Goal: Transaction & Acquisition: Purchase product/service

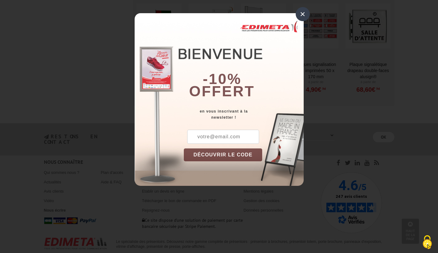
click at [306, 13] on div "×" at bounding box center [303, 14] width 14 height 14
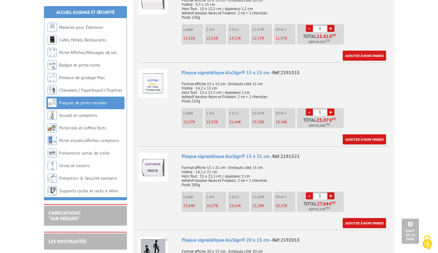
scroll to position [523, 0]
click at [219, 111] on li "2 à 4 23,83 €" at bounding box center [216, 118] width 22 height 20
click at [331, 109] on link "+" at bounding box center [330, 112] width 7 height 7
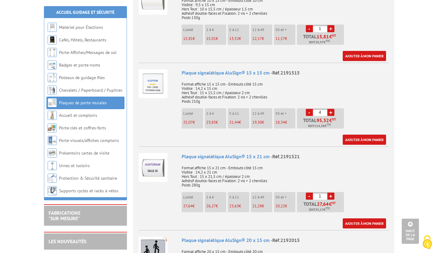
click at [331, 109] on link "+" at bounding box center [330, 112] width 7 height 7
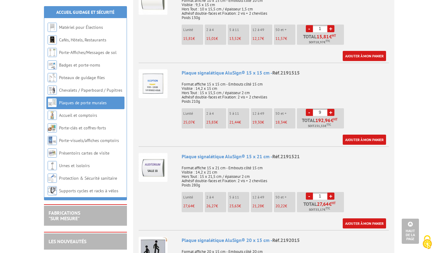
click at [331, 109] on link "+" at bounding box center [330, 112] width 7 height 7
click at [309, 109] on link "-" at bounding box center [309, 112] width 7 height 7
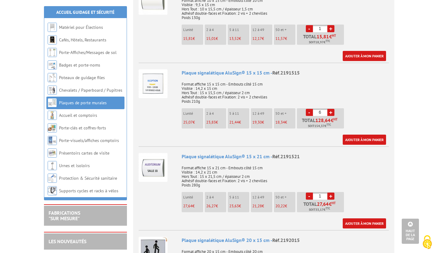
click at [328, 109] on link "+" at bounding box center [330, 112] width 7 height 7
click at [332, 109] on link "+" at bounding box center [330, 112] width 7 height 7
click at [307, 109] on link "-" at bounding box center [309, 112] width 7 height 7
click at [331, 109] on link "+" at bounding box center [330, 112] width 7 height 7
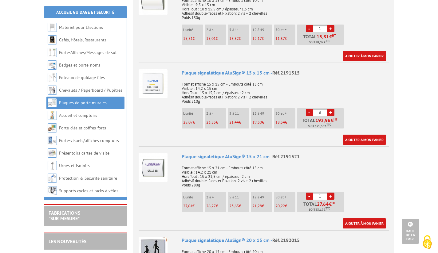
click at [331, 109] on link "+" at bounding box center [330, 112] width 7 height 7
click at [310, 109] on link "-" at bounding box center [309, 112] width 7 height 7
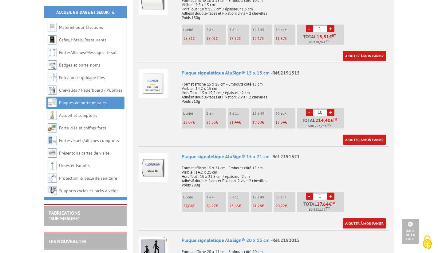
click at [332, 109] on link "+" at bounding box center [330, 112] width 7 height 7
click at [310, 109] on link "-" at bounding box center [309, 112] width 7 height 7
click at [311, 109] on link "-" at bounding box center [309, 112] width 7 height 7
click at [310, 109] on link "-" at bounding box center [309, 112] width 7 height 7
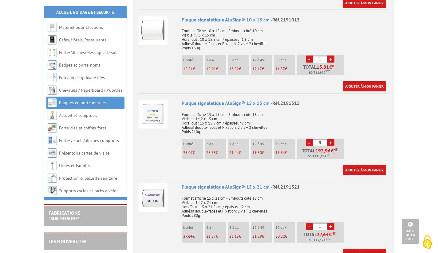
scroll to position [482, 0]
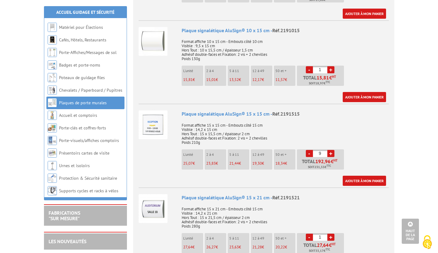
click at [311, 150] on link "-" at bounding box center [309, 153] width 7 height 7
type input "7"
click at [368, 176] on link "Ajouter à mon panier" at bounding box center [364, 181] width 43 height 10
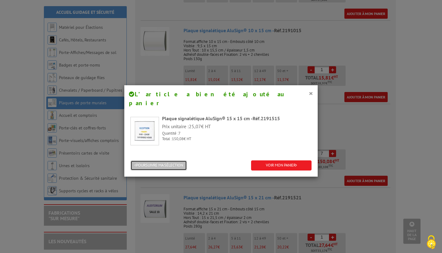
click at [153, 161] on button "POURSUIVRE MA SÉLECTION" at bounding box center [159, 166] width 57 height 10
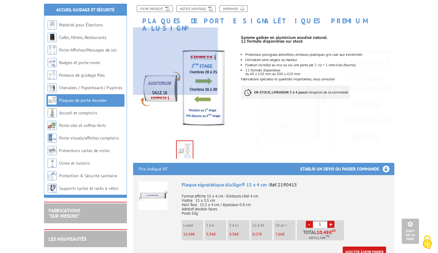
scroll to position [0, 0]
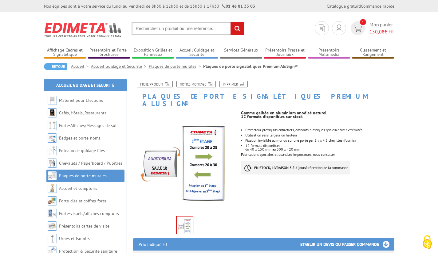
click at [193, 32] on input "text" at bounding box center [187, 28] width 112 height 13
type input "lettres adhesives"
click at [230, 22] on input "rechercher" at bounding box center [236, 28] width 13 height 13
